Goal: Transaction & Acquisition: Purchase product/service

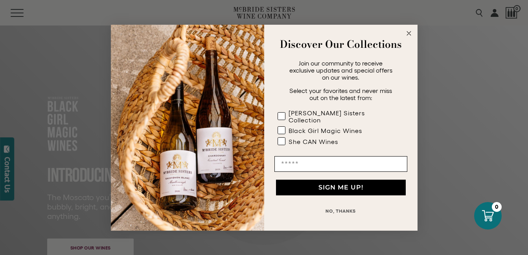
click at [411, 37] on circle "Close dialog" at bounding box center [408, 33] width 9 height 9
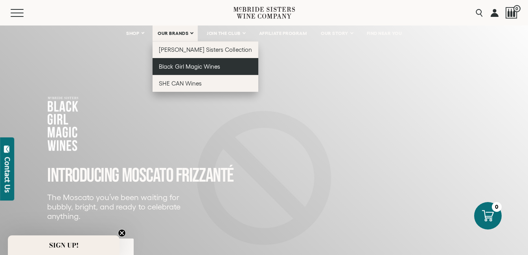
click at [184, 66] on span "Black Girl Magic Wines" at bounding box center [189, 66] width 61 height 7
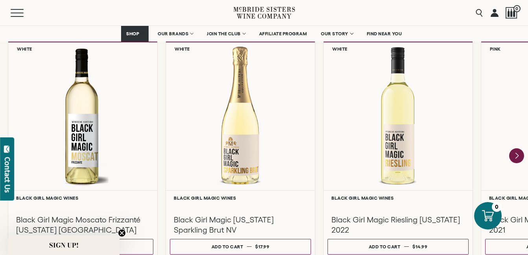
scroll to position [747, 0]
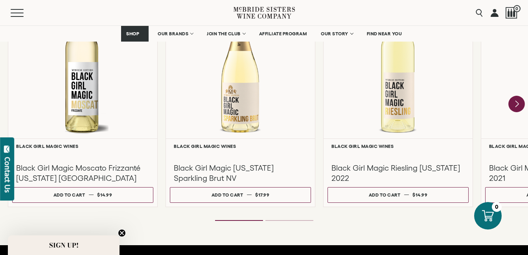
click at [520, 105] on icon "Next" at bounding box center [516, 104] width 17 height 17
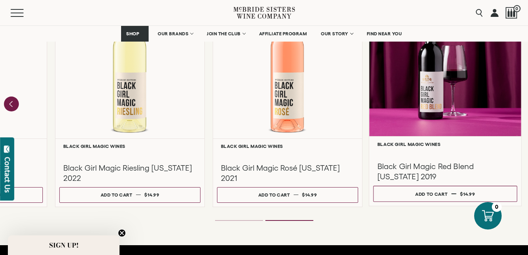
click at [450, 109] on div at bounding box center [445, 60] width 152 height 151
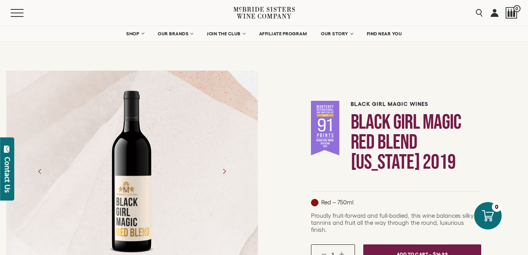
drag, startPoint x: 135, startPoint y: 213, endPoint x: 117, endPoint y: 226, distance: 22.0
